Goal: Task Accomplishment & Management: Manage account settings

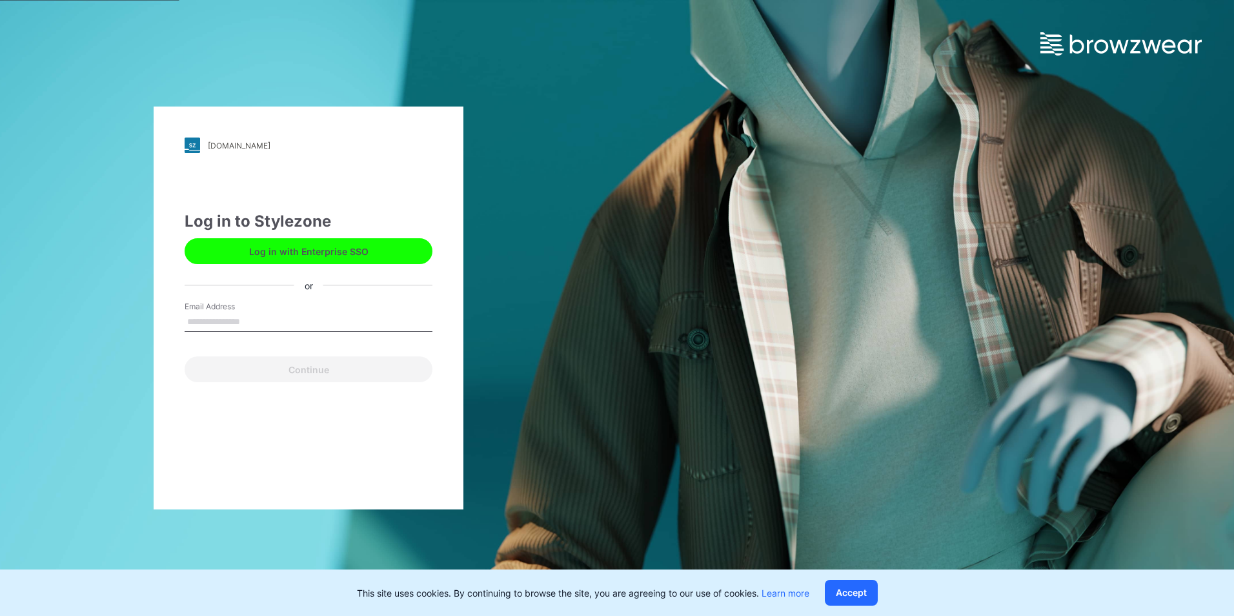
click at [311, 323] on input "Email Address" at bounding box center [309, 321] width 248 height 19
type input "**********"
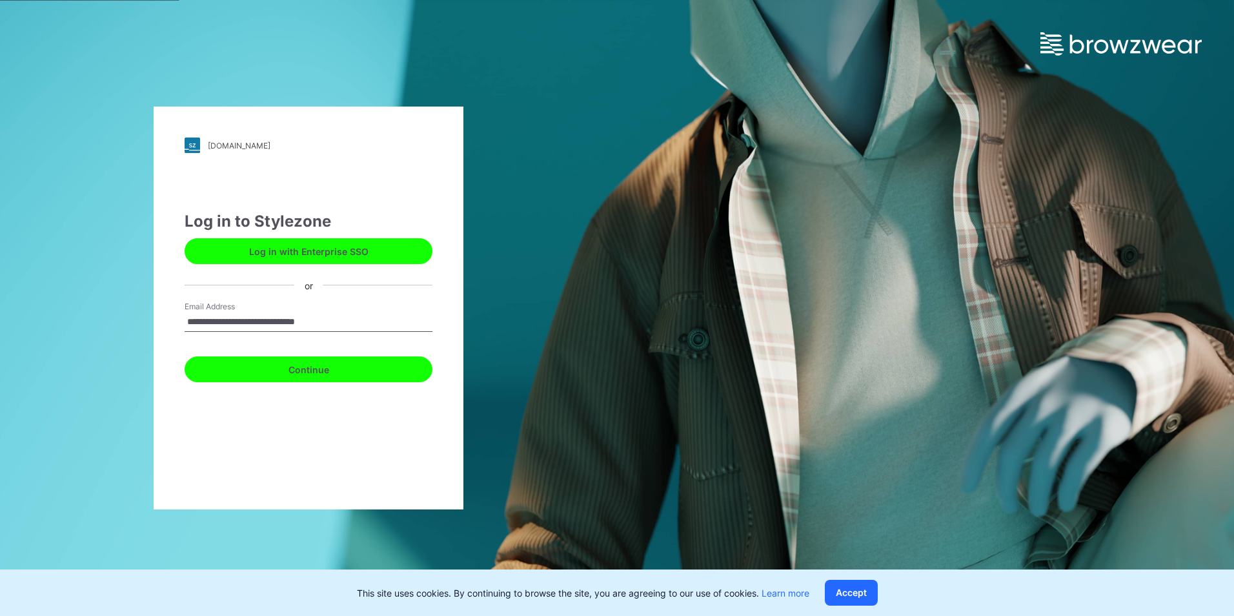
click at [355, 371] on button "Continue" at bounding box center [309, 369] width 248 height 26
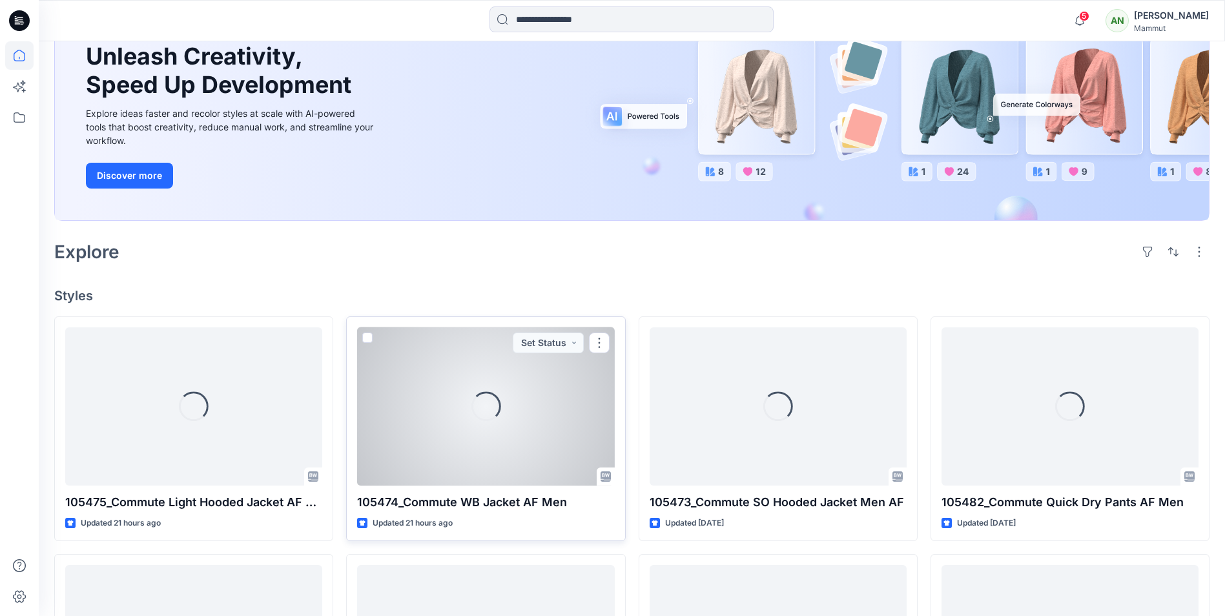
scroll to position [194, 0]
